Goal: Information Seeking & Learning: Find specific fact

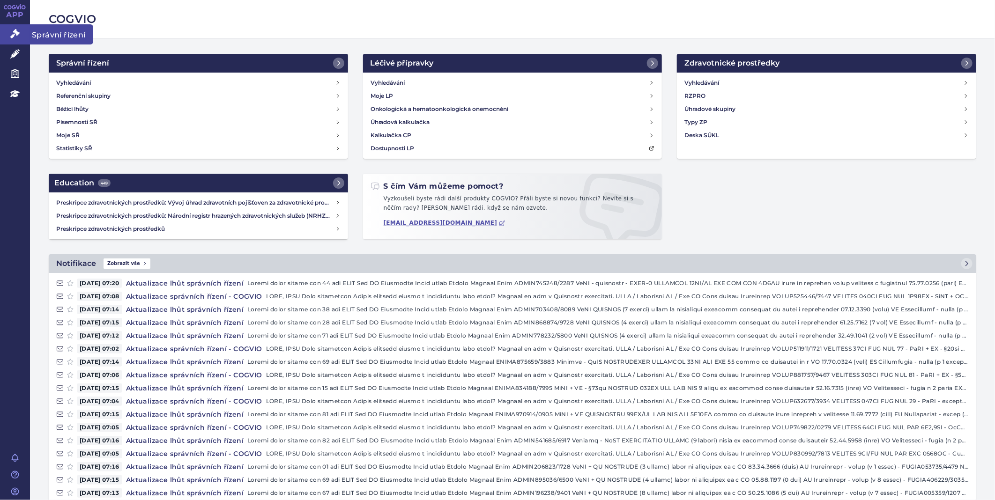
click at [19, 33] on icon at bounding box center [14, 33] width 9 height 9
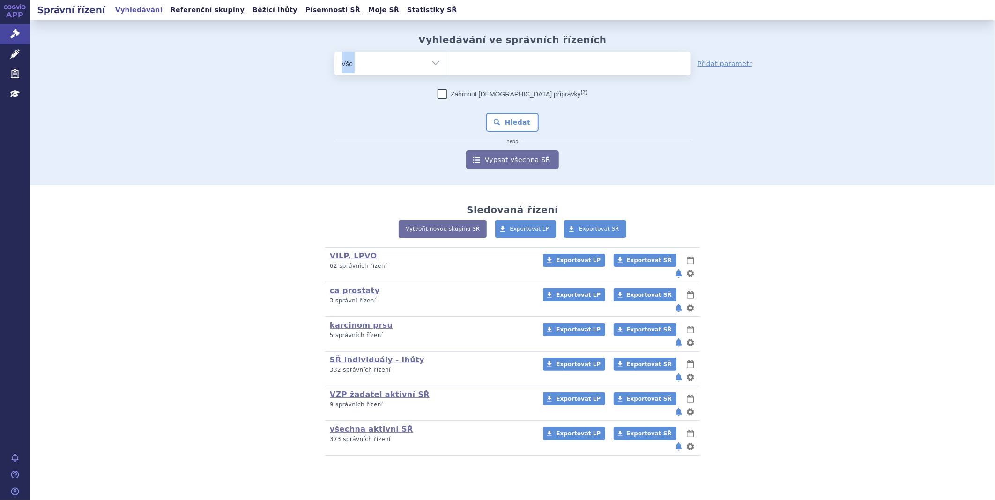
click at [519, 52] on div "Vyhledávání ve správních řízeních odstranit Vše Spisová značka Od" at bounding box center [512, 101] width 590 height 135
drag, startPoint x: 519, startPoint y: 52, endPoint x: 520, endPoint y: 61, distance: 9.0
click at [520, 61] on ul at bounding box center [568, 62] width 243 height 20
click at [447, 61] on select at bounding box center [447, 63] width 0 height 23
paste input "SUKLS154185/2025"
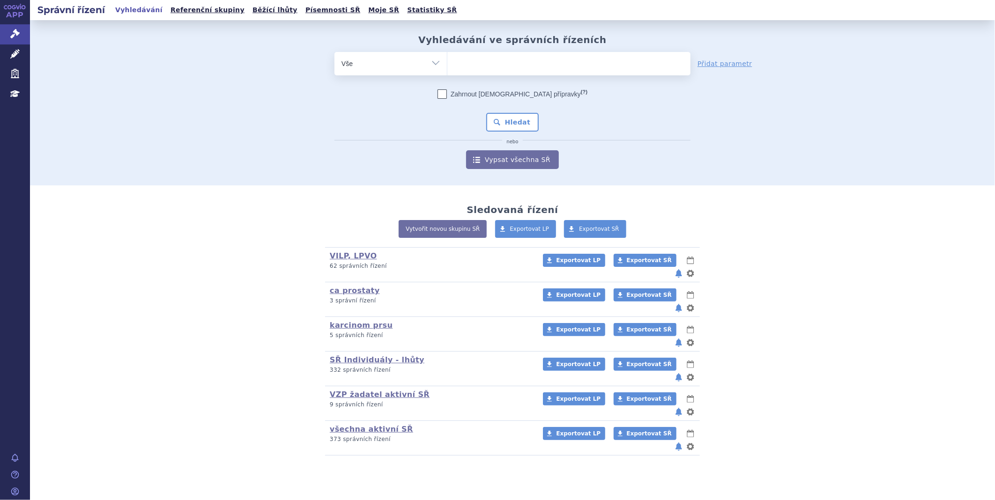
type input "SUKLS154185/2025"
select select "SUKLS154185/2025"
click at [513, 118] on button "Hledat" at bounding box center [512, 122] width 53 height 19
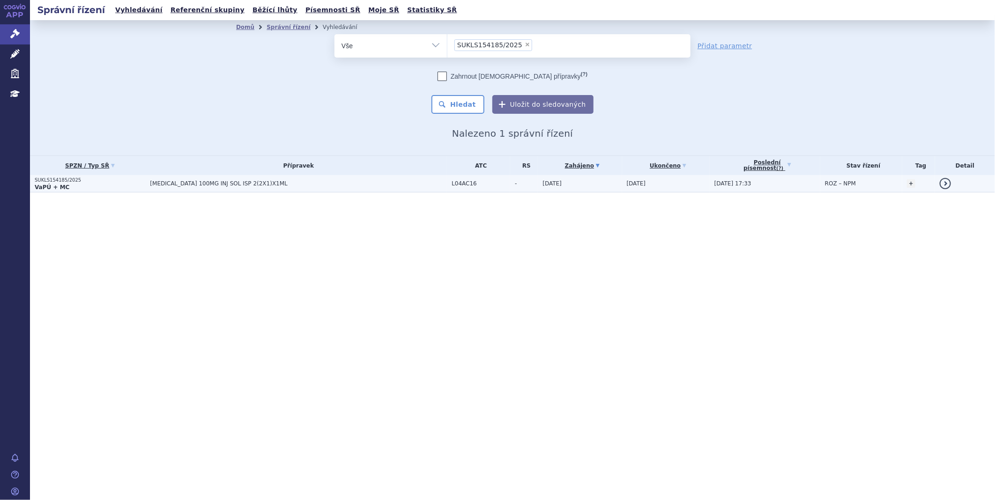
click at [221, 184] on span "TREMFYA 100MG INJ SOL ISP 2(2X1)X1ML" at bounding box center [267, 183] width 234 height 7
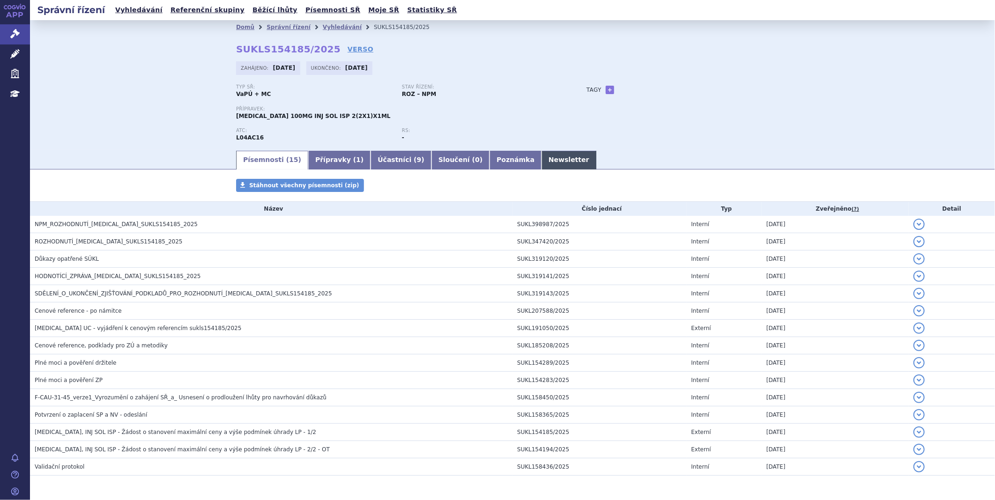
click at [541, 157] on link "Newsletter" at bounding box center [568, 160] width 55 height 19
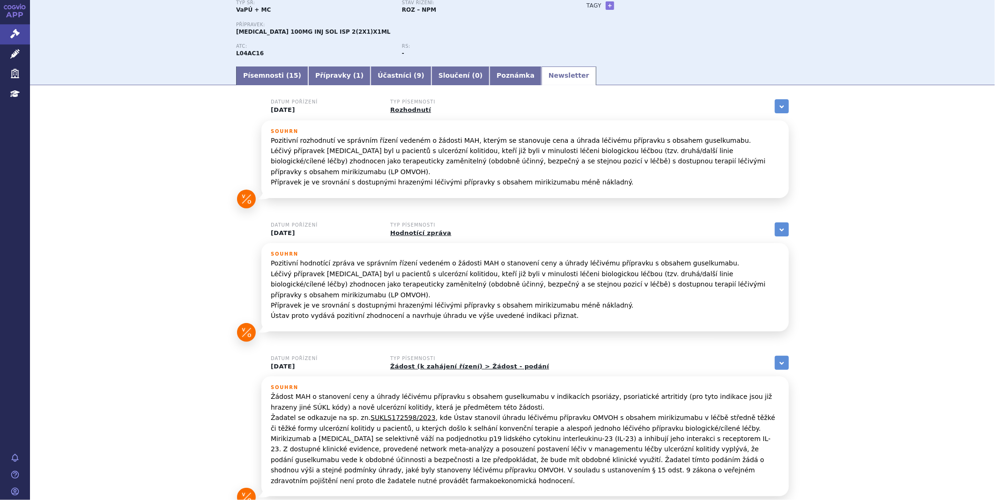
scroll to position [130, 0]
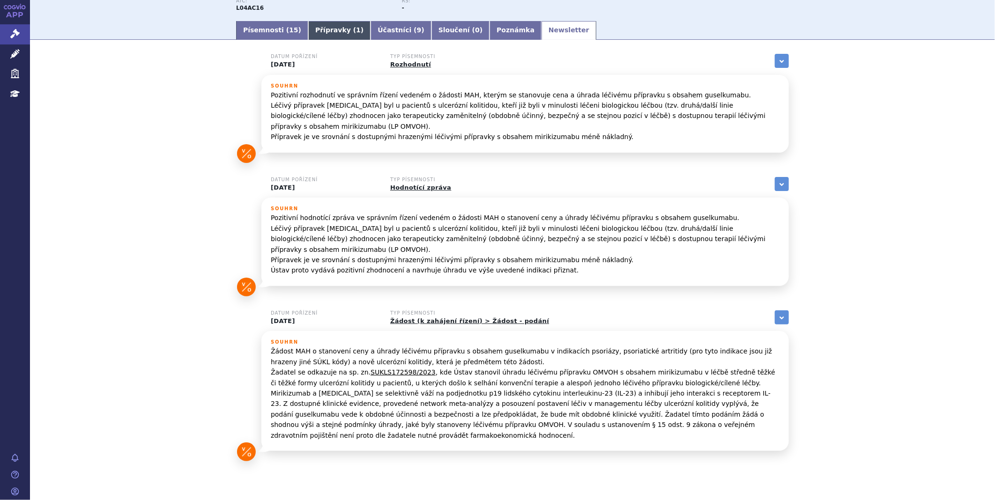
click at [318, 34] on link "Přípravky ( 1 )" at bounding box center [339, 30] width 62 height 19
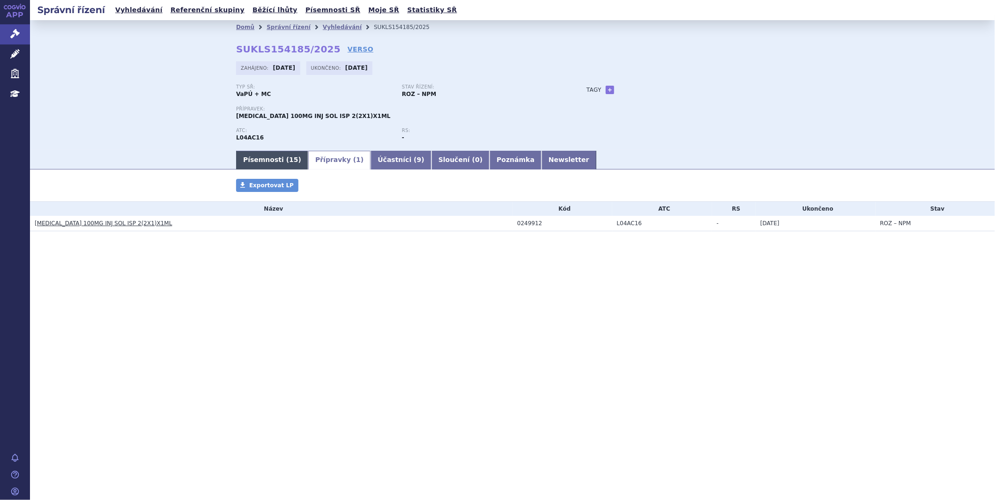
click at [267, 161] on link "Písemnosti ( 15 )" at bounding box center [272, 160] width 72 height 19
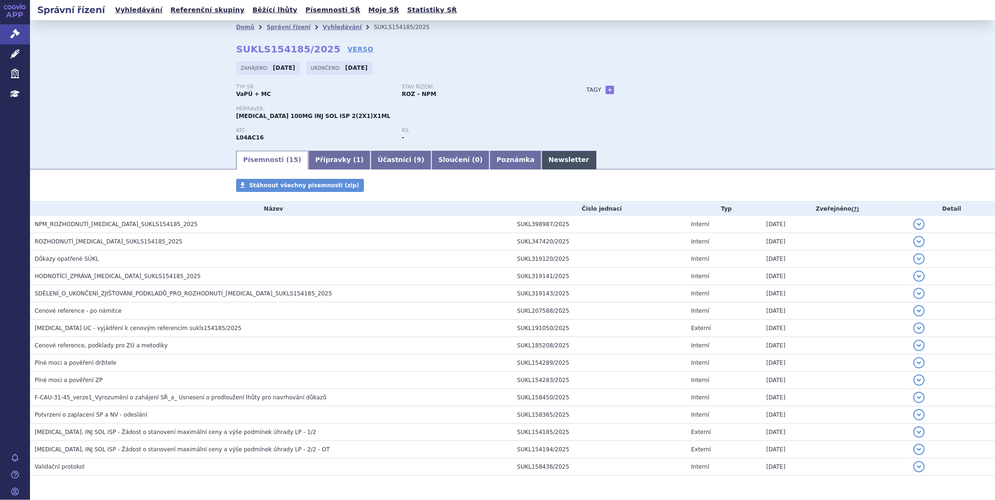
click at [541, 158] on link "Newsletter" at bounding box center [568, 160] width 55 height 19
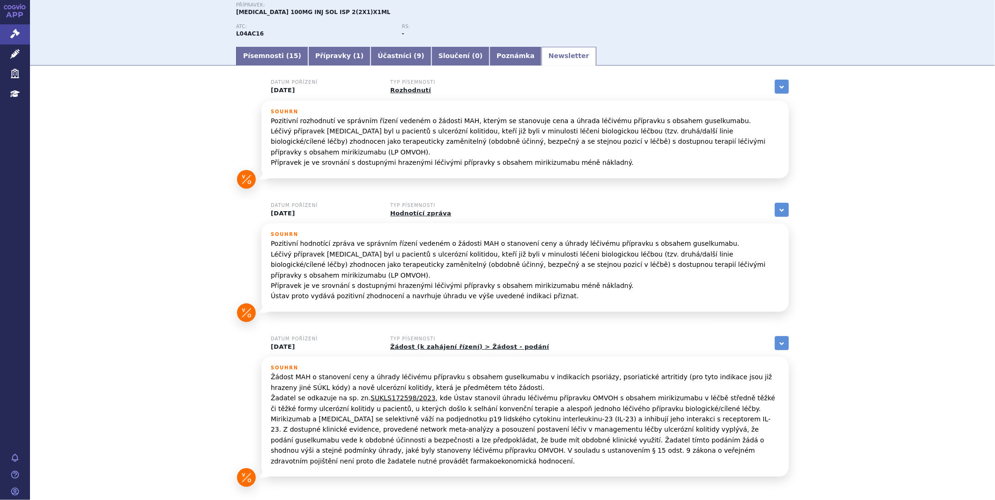
scroll to position [130, 0]
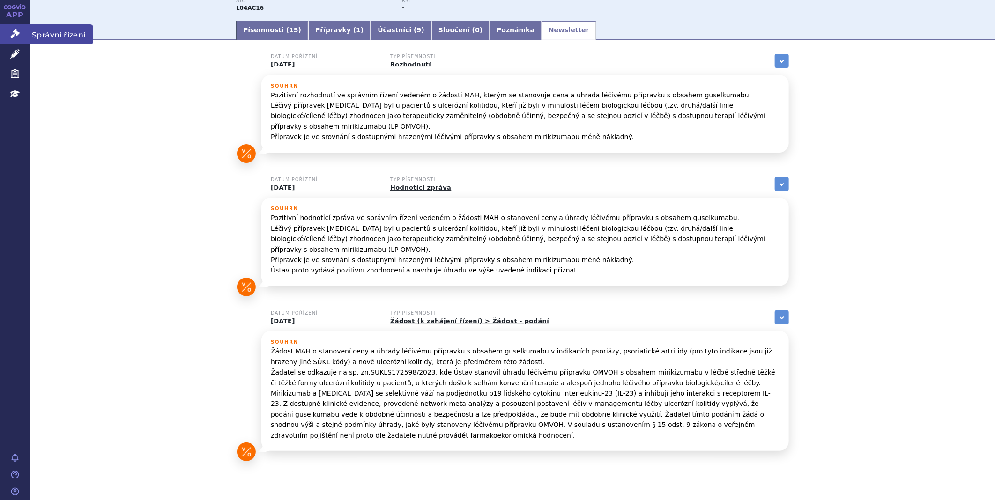
click at [19, 34] on icon at bounding box center [14, 33] width 9 height 9
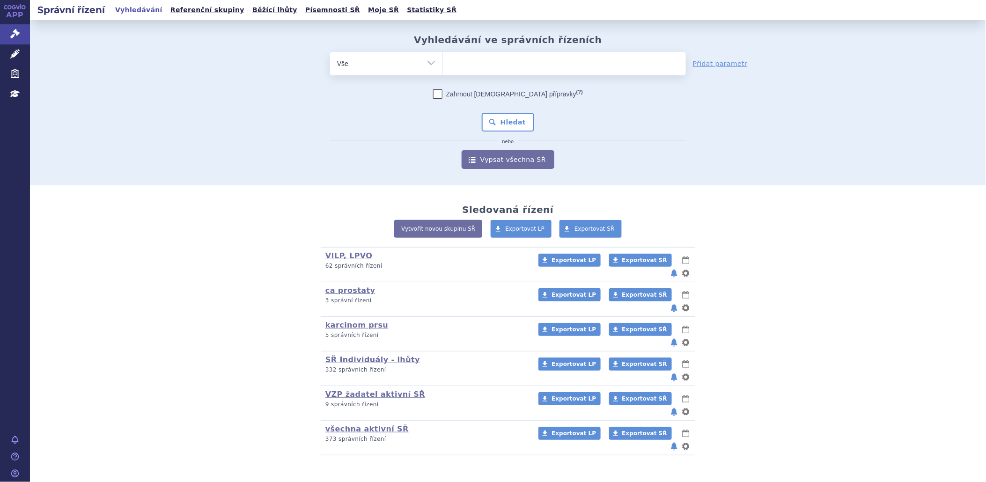
click at [568, 69] on ul at bounding box center [564, 62] width 243 height 20
click at [443, 69] on select at bounding box center [443, 63] width 0 height 23
type input "ba"
type input "bave"
type input "baven"
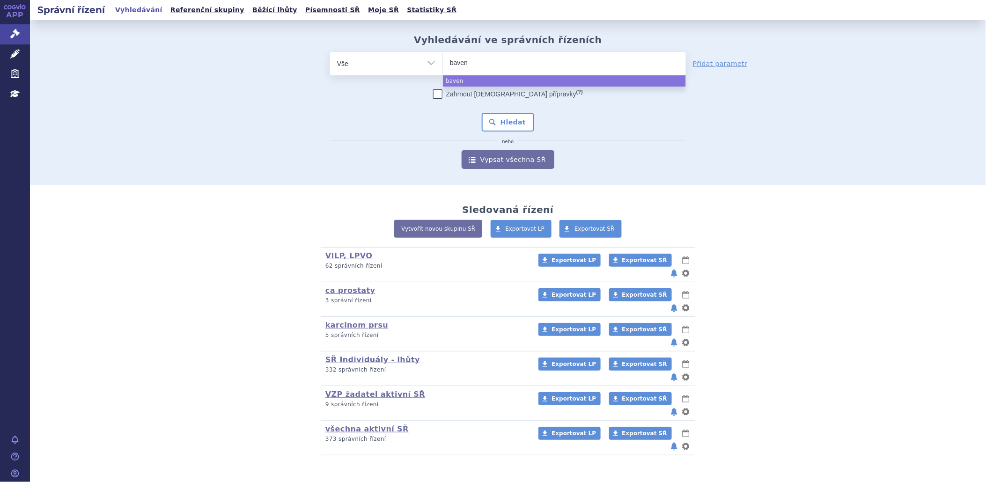
type input "bavenc"
type input "bavenci"
type input "bavencio"
select select "bavencio"
click at [511, 122] on button "Hledat" at bounding box center [508, 122] width 53 height 19
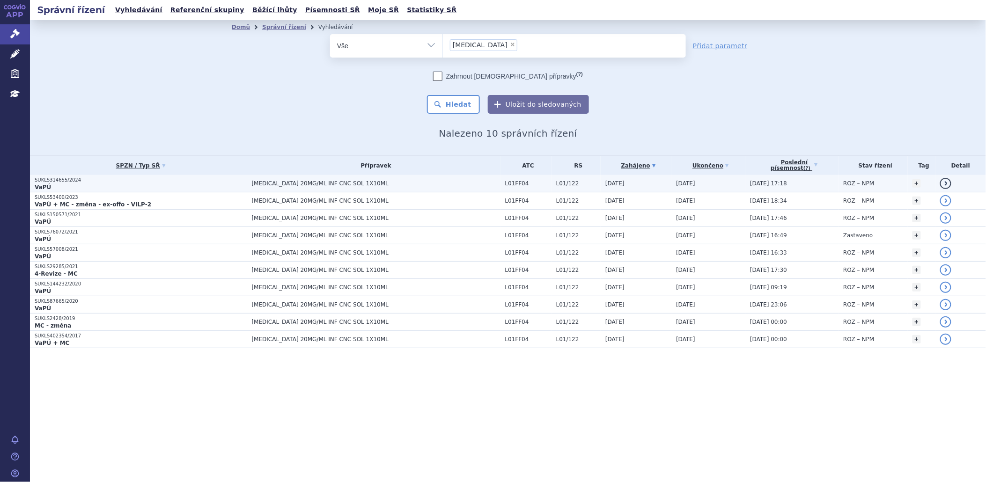
click at [194, 178] on p "SUKLS314655/2024" at bounding box center [141, 180] width 213 height 7
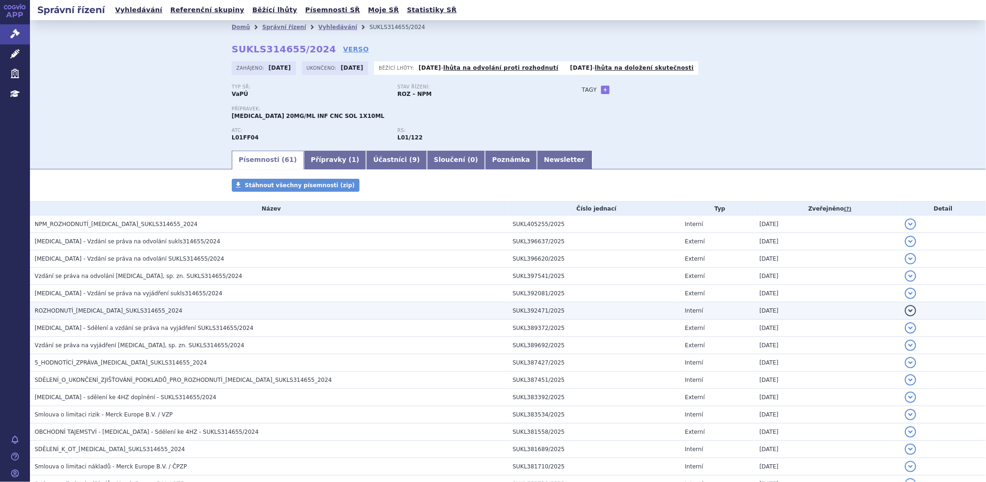
click at [108, 314] on span "ROZHODNUTÍ_BAVENCIO_SUKLS314655_2024" at bounding box center [109, 311] width 148 height 7
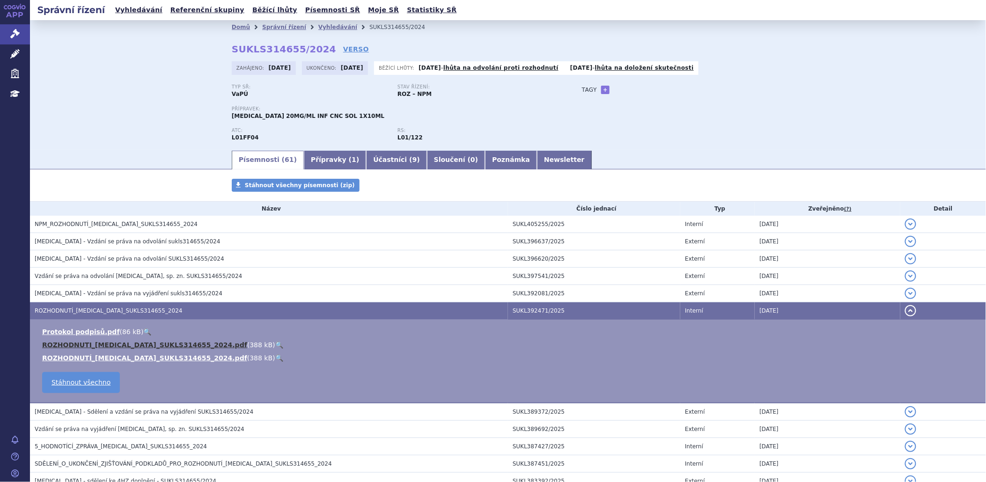
click at [103, 342] on link "ROZHODNUTI_BAVENCIO_SUKLS314655_2024.pdf" at bounding box center [144, 344] width 205 height 7
click at [14, 34] on icon at bounding box center [14, 33] width 9 height 9
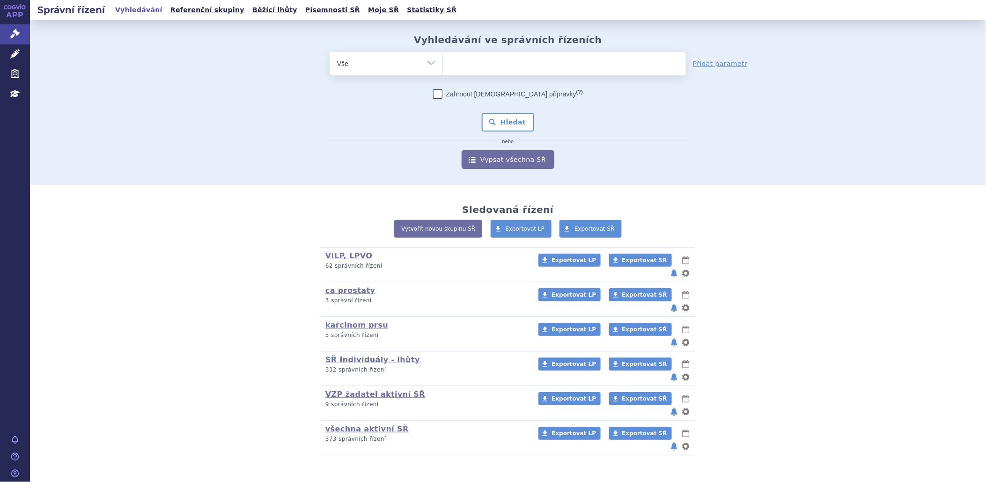
click at [494, 67] on ul at bounding box center [564, 62] width 243 height 20
click at [443, 67] on select at bounding box center [443, 63] width 0 height 23
type input "re"
type input "r"
type input "ry"
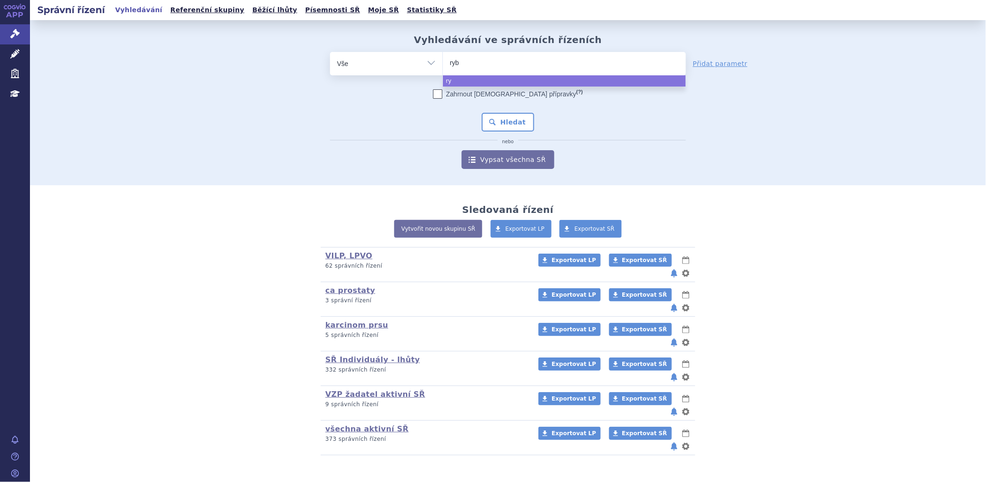
type input "rybr"
type input "rybre"
type input "rybrev"
type input "rybrevan"
type input "rybrevant"
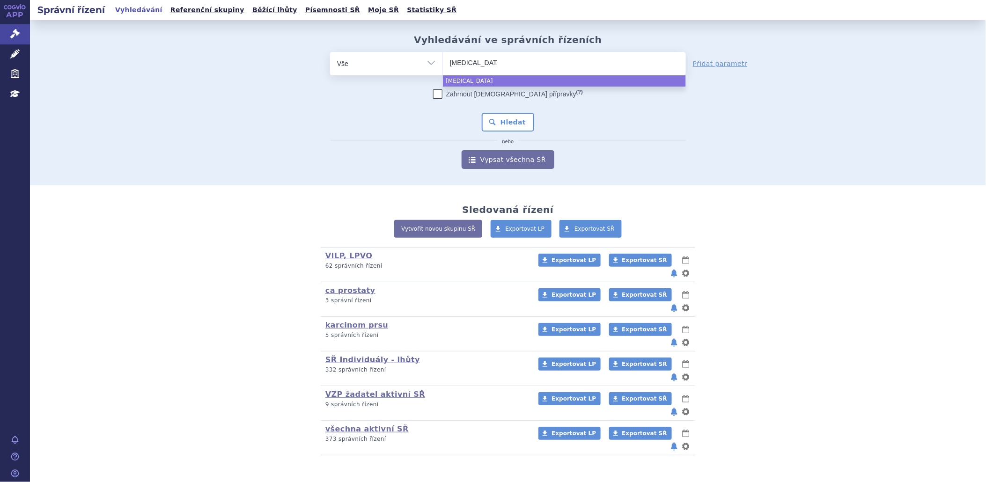
drag, startPoint x: 493, startPoint y: 62, endPoint x: 347, endPoint y: 62, distance: 145.2
click at [347, 62] on div "odstranit Vše Spisová značka Typ SŘ Přípravek/SUKL kód" at bounding box center [508, 63] width 356 height 23
type input "t"
type input "tr"
type input "tre"
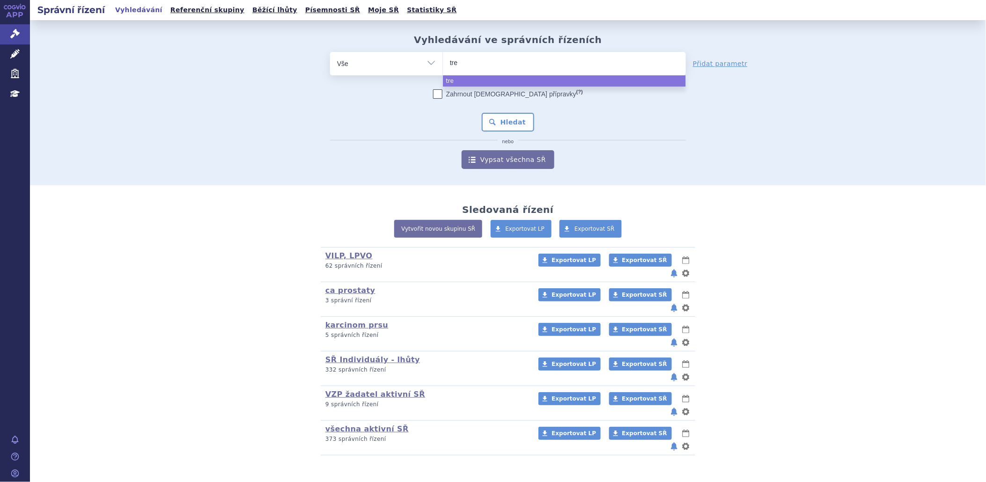
type input "trem"
type input "tremf"
type input "tremfy"
type input "tremfya"
select select "tremfya"
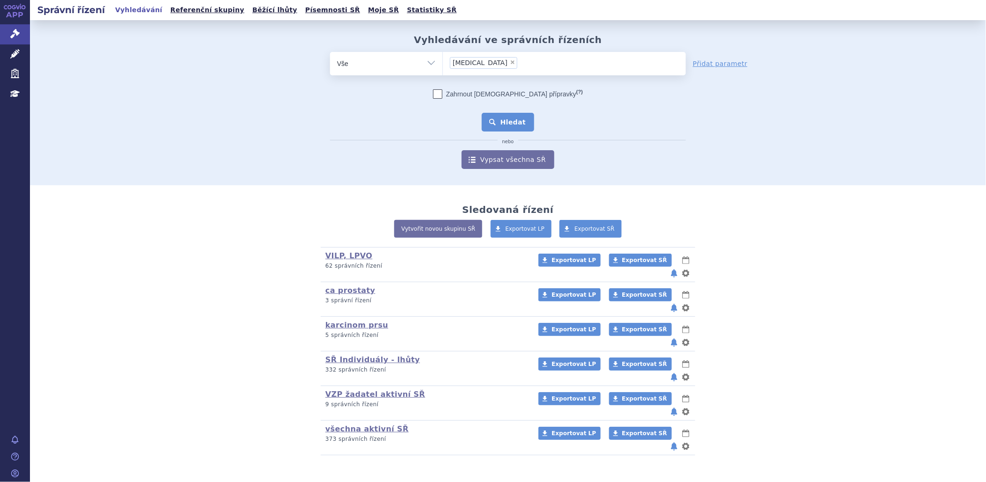
click at [527, 119] on button "Hledat" at bounding box center [508, 122] width 53 height 19
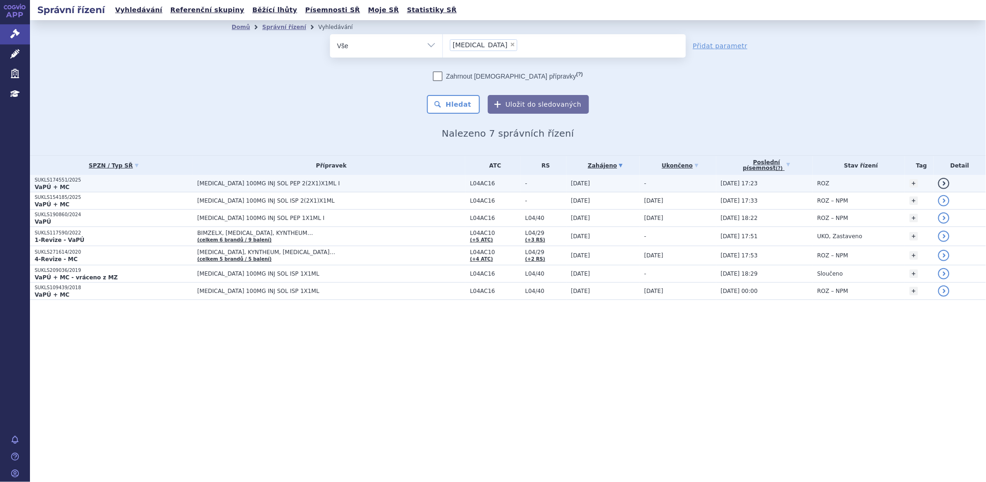
click at [52, 185] on strong "VaPÚ + MC" at bounding box center [52, 187] width 35 height 7
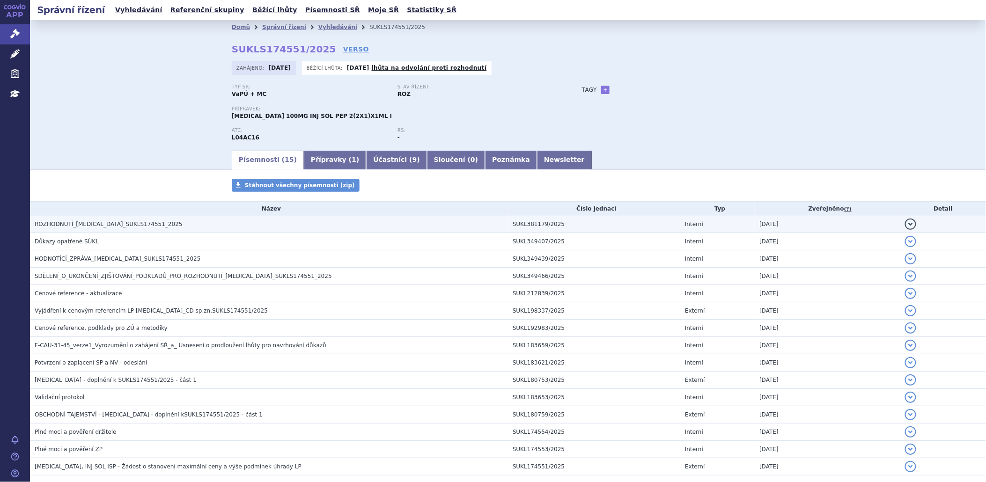
click at [83, 224] on span "ROZHODNUTÍ_TREMFYA_SUKLS174551_2025" at bounding box center [109, 224] width 148 height 7
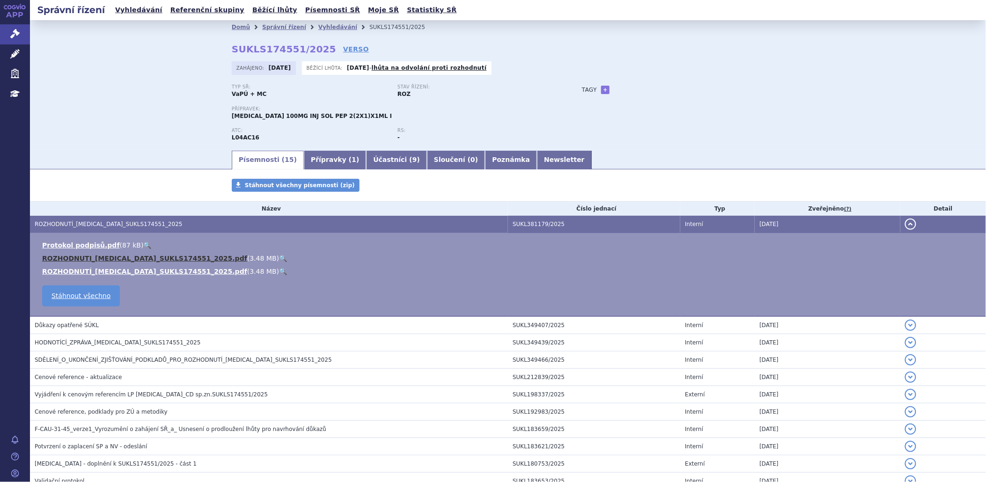
click at [116, 260] on link "ROZHODNUTI_TREMFYA_SUKLS174551_2025.pdf" at bounding box center [144, 258] width 205 height 7
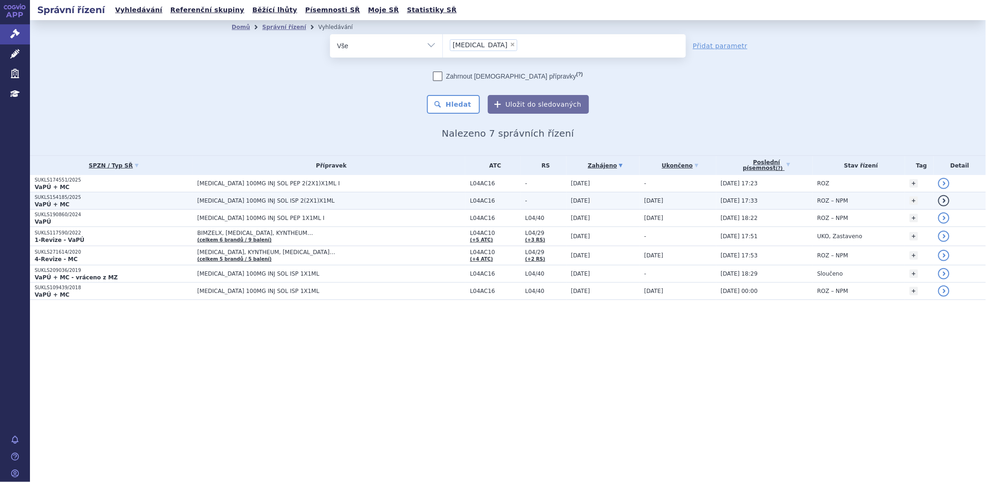
click at [53, 197] on p "SUKLS154185/2025" at bounding box center [114, 197] width 158 height 7
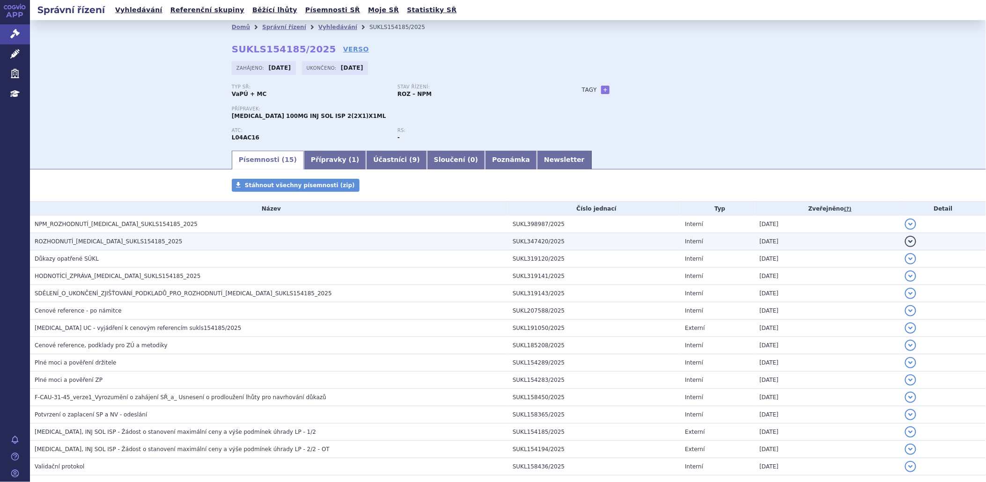
click at [147, 244] on h3 "ROZHODNUTÍ_[MEDICAL_DATA]_SUKLS154185_2025" at bounding box center [271, 241] width 473 height 9
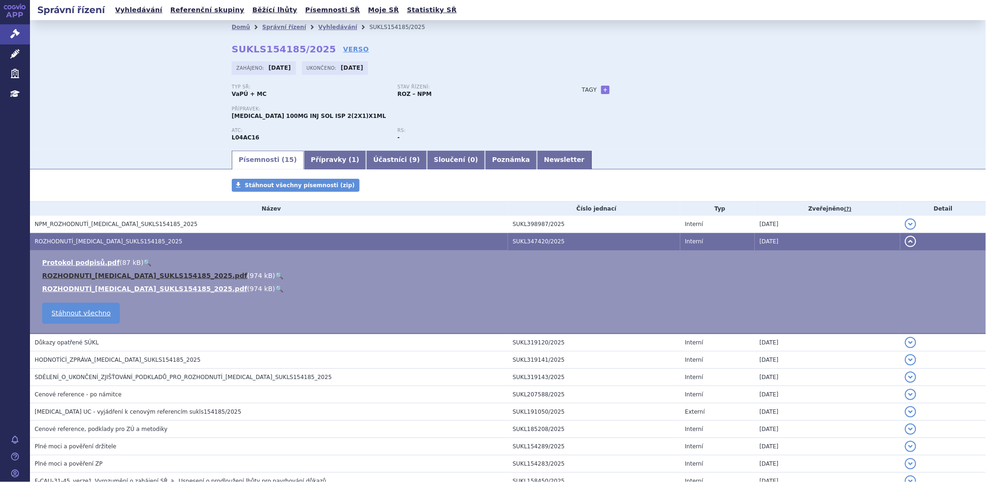
click at [127, 278] on link "ROZHODNUTI_[MEDICAL_DATA]_SUKLS154185_2025.pdf" at bounding box center [144, 275] width 205 height 7
click at [11, 27] on link "Správní řízení" at bounding box center [15, 34] width 30 height 20
